Goal: Navigation & Orientation: Find specific page/section

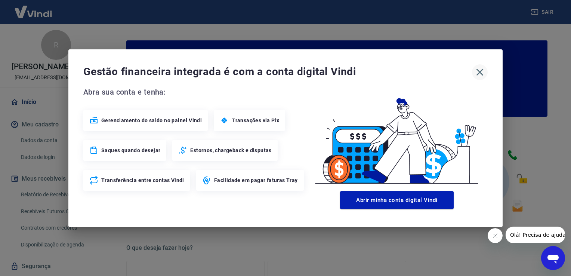
click at [478, 75] on icon "button" at bounding box center [480, 72] width 12 height 12
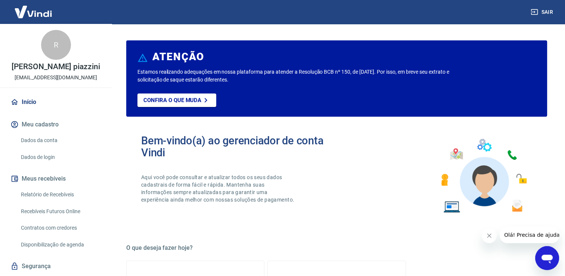
click at [36, 17] on img at bounding box center [33, 11] width 49 height 23
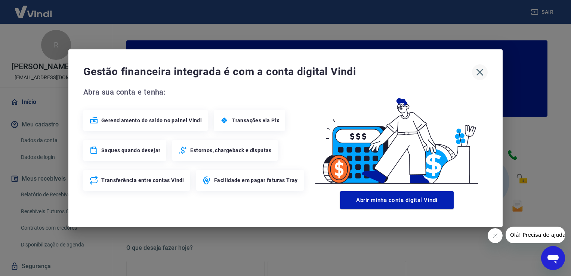
click at [482, 71] on icon "button" at bounding box center [480, 72] width 12 height 12
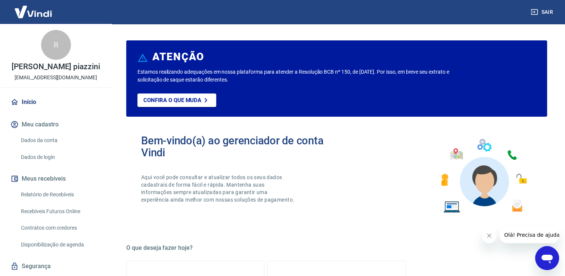
click at [21, 11] on img at bounding box center [33, 11] width 49 height 23
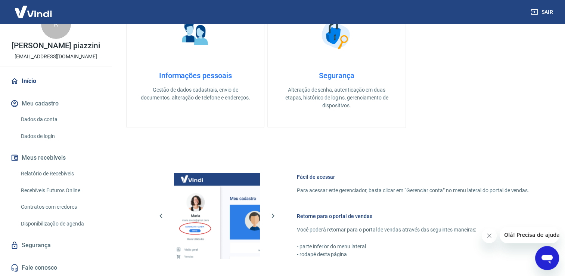
scroll to position [392, 0]
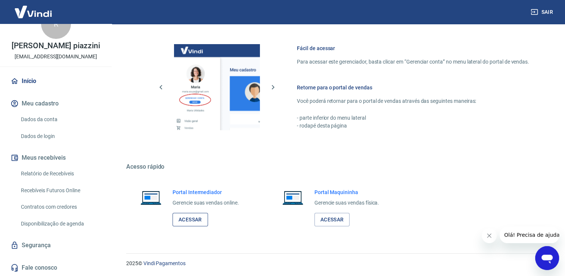
click at [195, 223] on link "Acessar" at bounding box center [191, 220] width 36 height 14
